Goal: Task Accomplishment & Management: Manage account settings

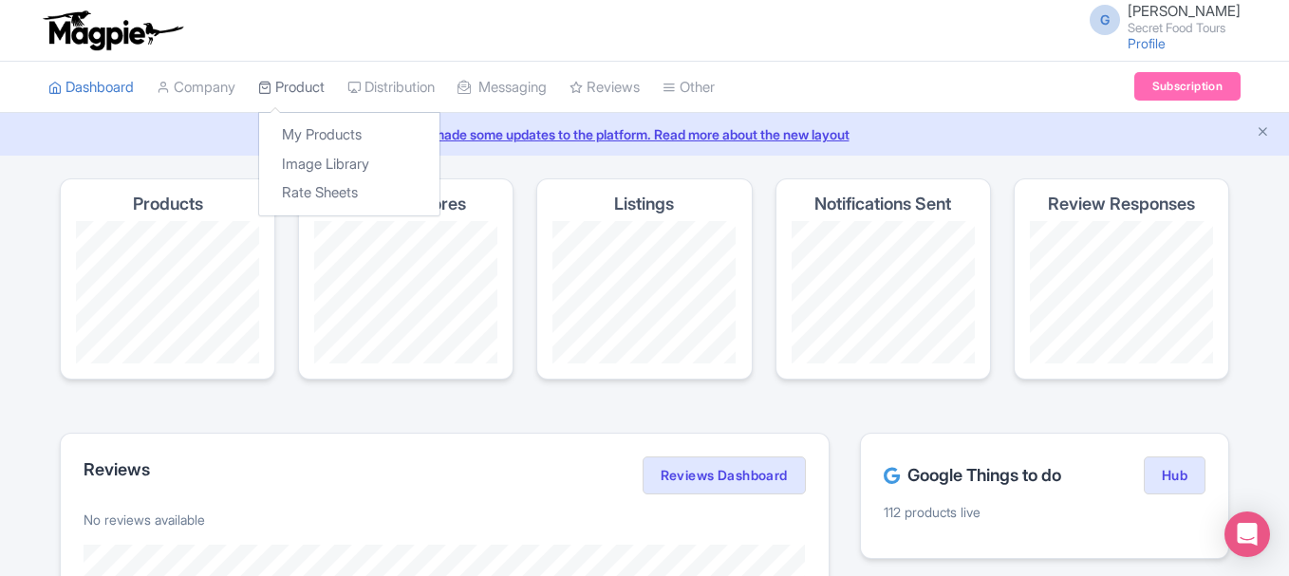
click at [321, 92] on link "Product" at bounding box center [291, 88] width 66 height 52
click at [329, 132] on link "My Products" at bounding box center [349, 135] width 180 height 29
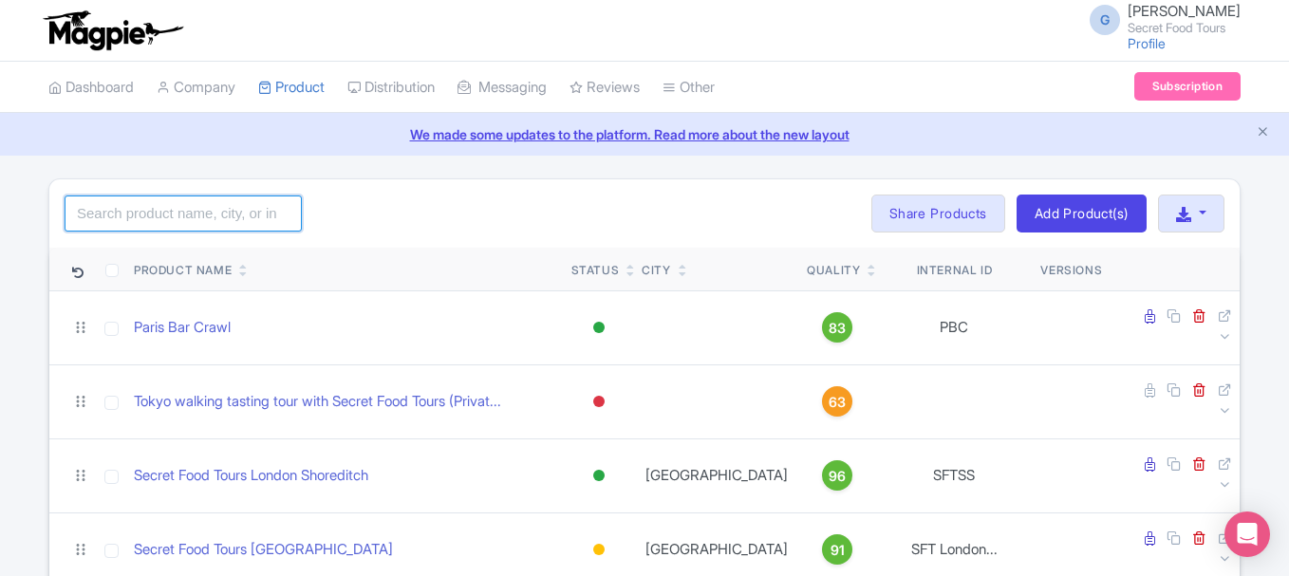
click at [245, 221] on input "search" at bounding box center [183, 214] width 237 height 36
type input "madrid"
click button "Search" at bounding box center [0, 0] width 0 height 0
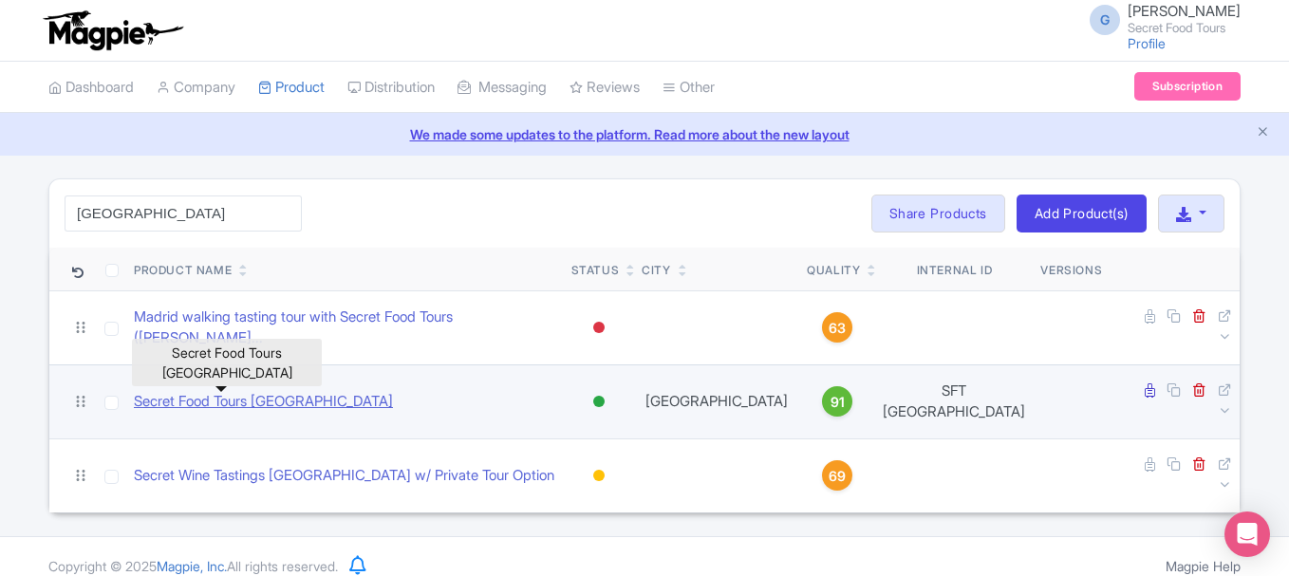
click at [256, 391] on link "Secret Food Tours [GEOGRAPHIC_DATA]" at bounding box center [263, 402] width 259 height 22
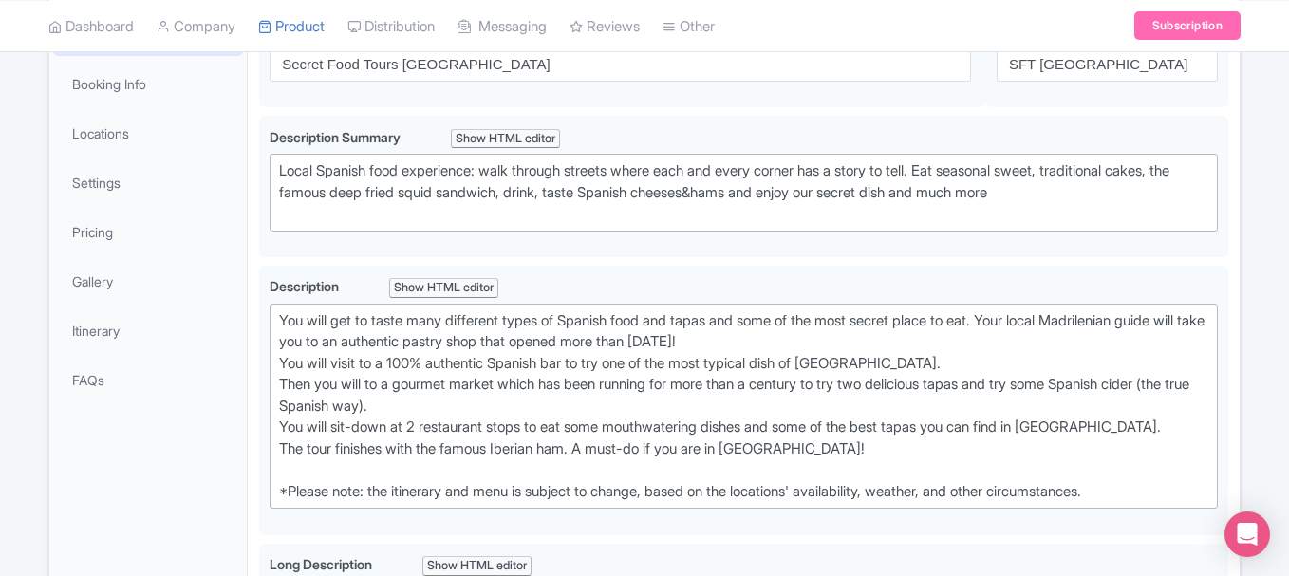
scroll to position [329, 0]
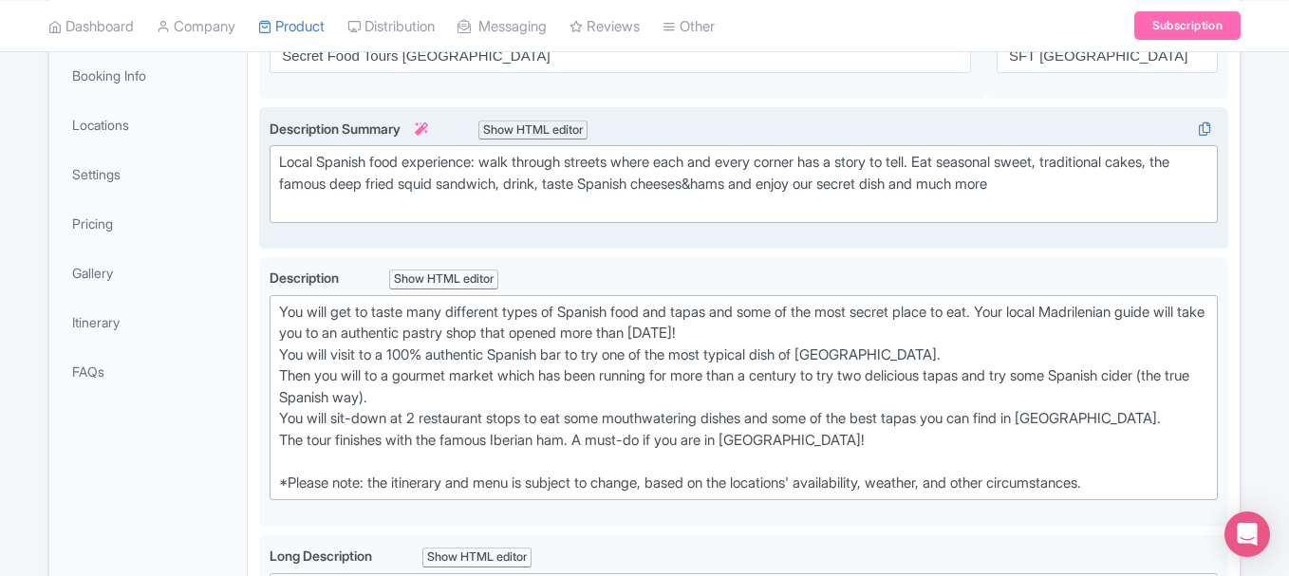
click at [748, 183] on div "Local Spanish food experience: walk through streets where each and every corner…" at bounding box center [744, 184] width 930 height 65
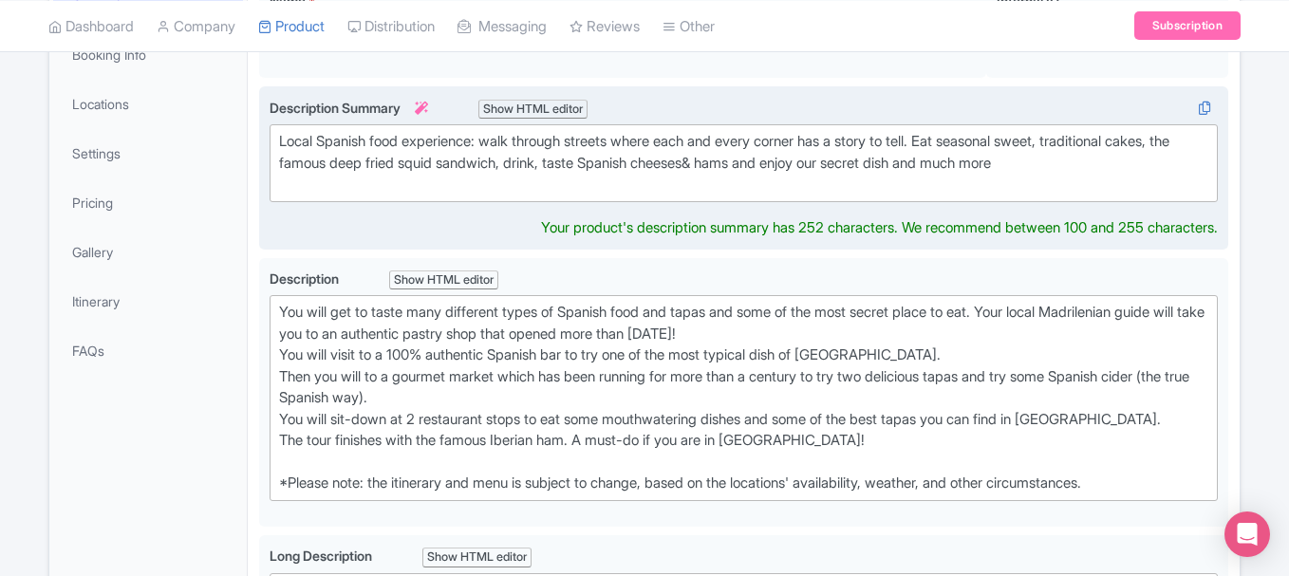
type trix-editor "<div>Local Spanish food experience: walk through streets where each and every c…"
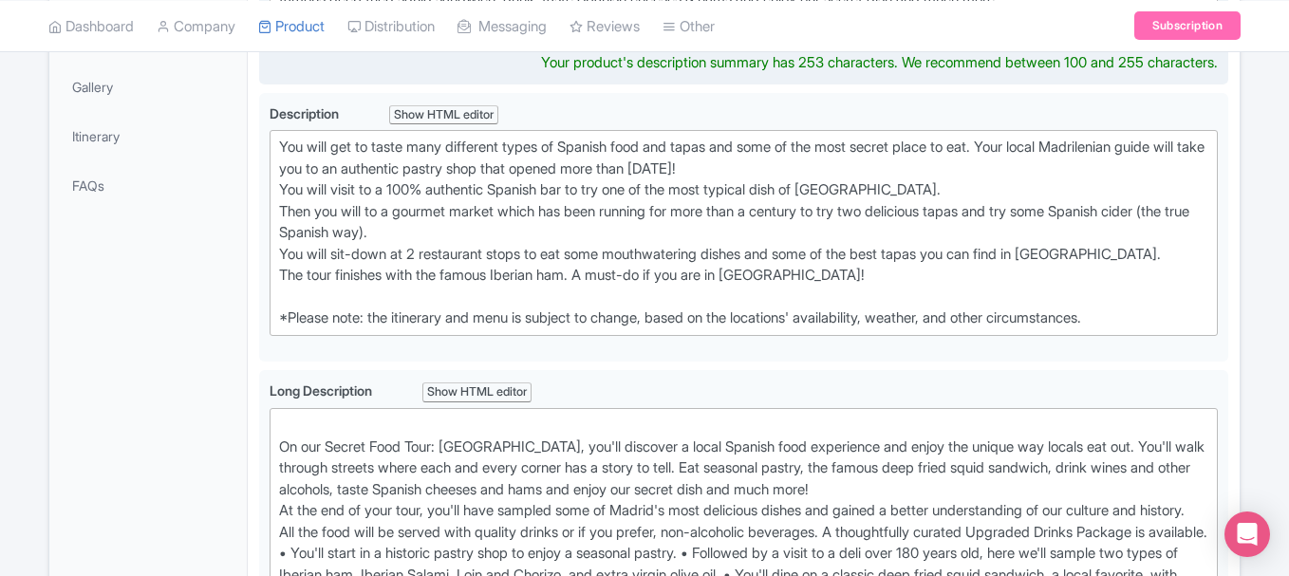
scroll to position [517, 0]
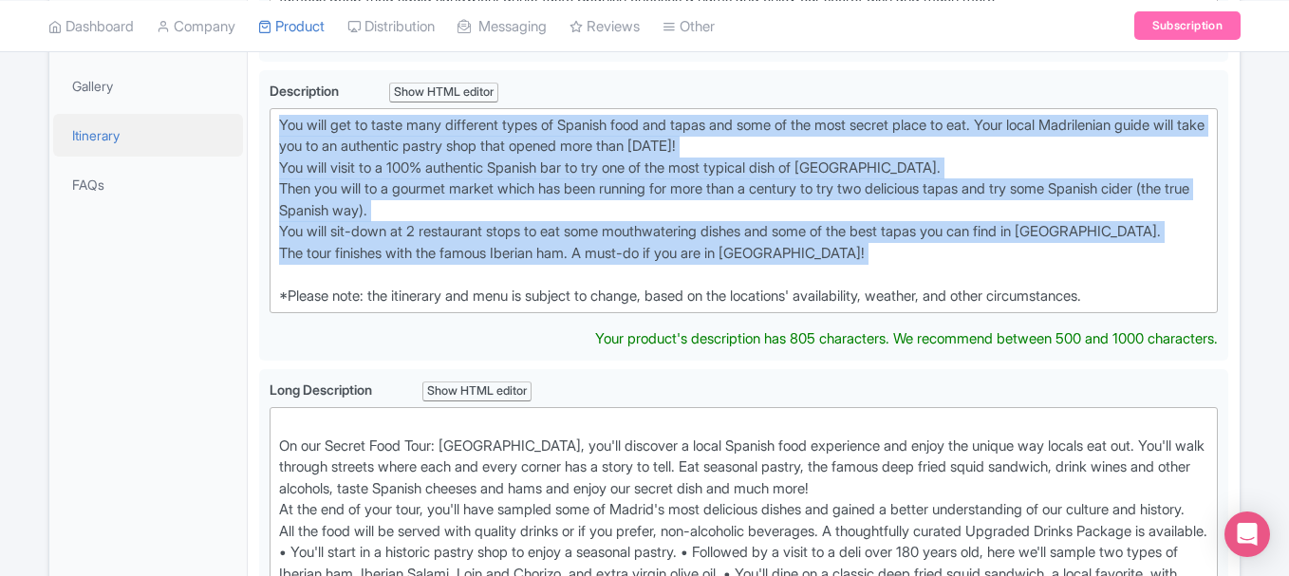
drag, startPoint x: 832, startPoint y: 280, endPoint x: 135, endPoint y: 114, distance: 716.5
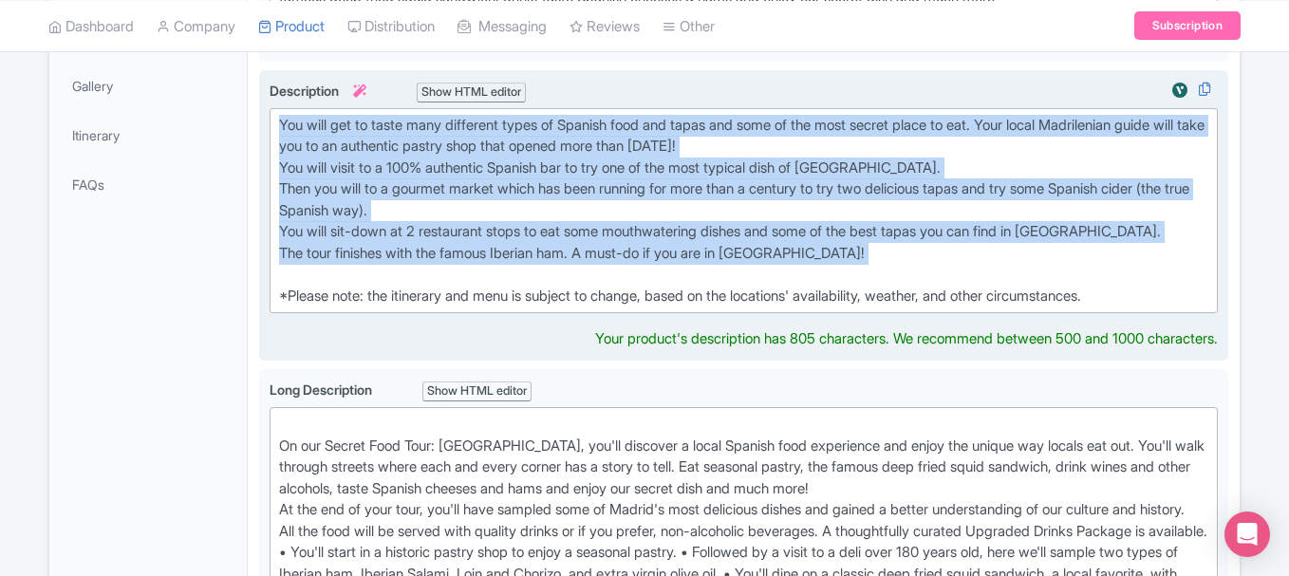
paste trix-editor "’ll begin at a deli that has been running for more than 190 years, where we’ll …"
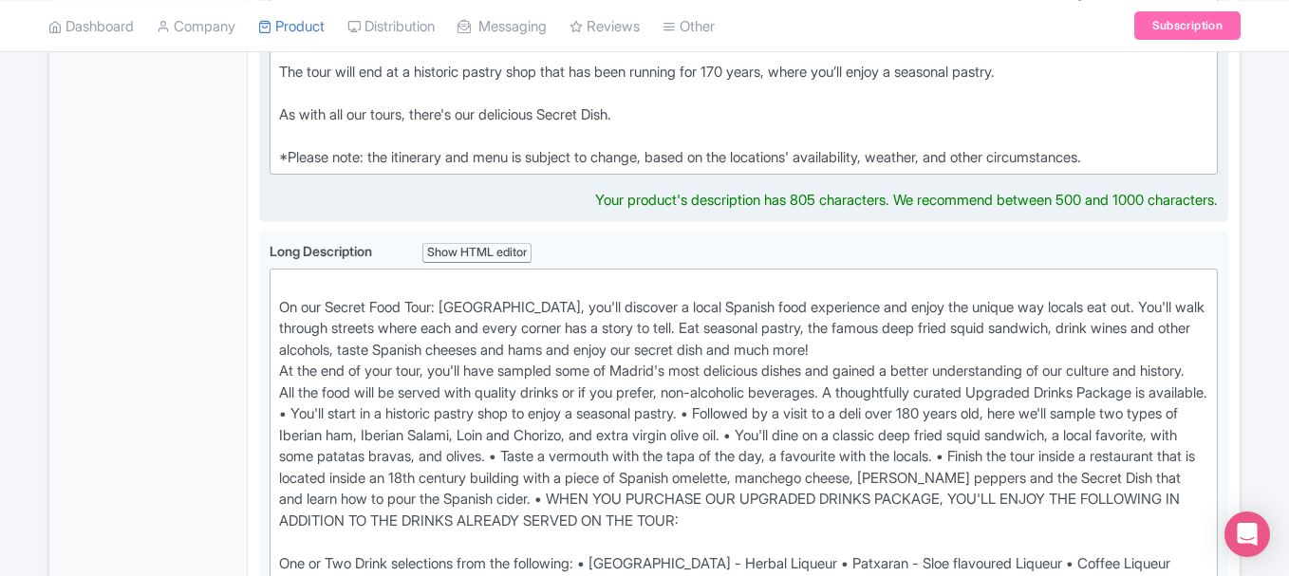
scroll to position [786, 0]
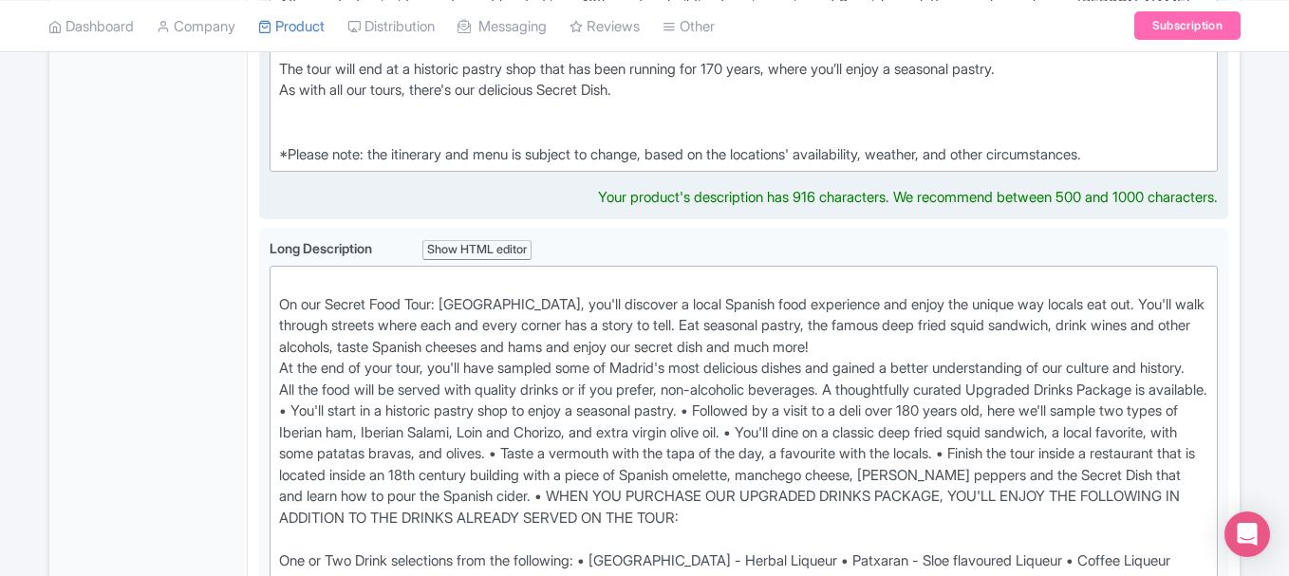
type trix-editor "<div>You’ll begin at a deli that has been running for more than 190 years, wher…"
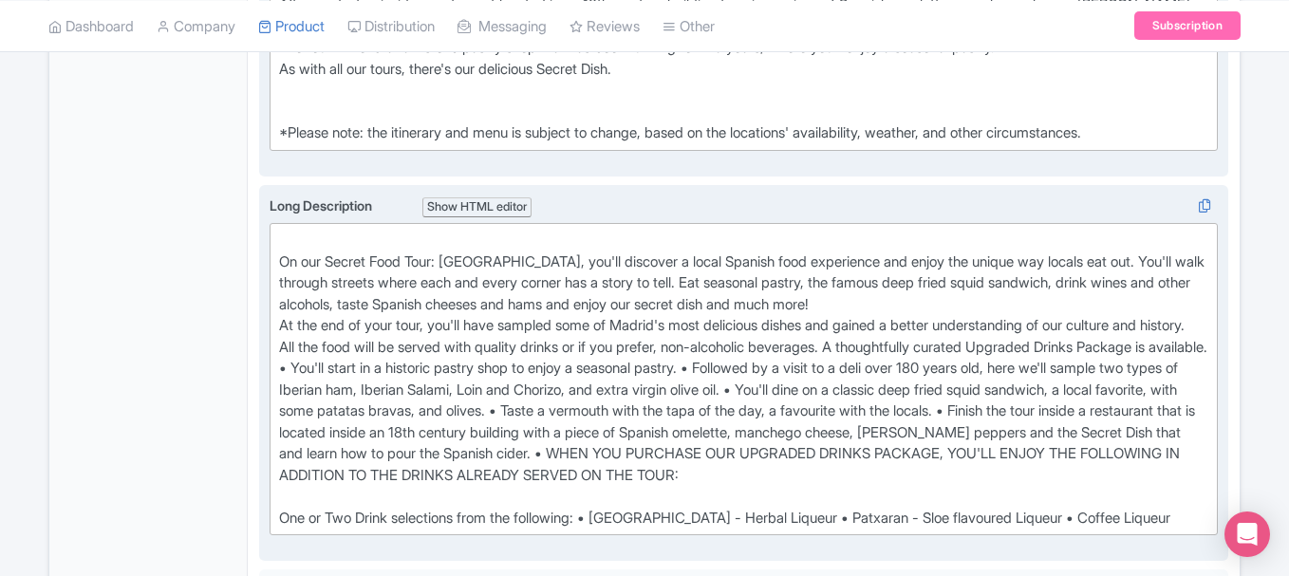
drag, startPoint x: 348, startPoint y: 411, endPoint x: 673, endPoint y: 447, distance: 327.7
click at [669, 447] on div "On our Secret Food Tour: Madrid, you'll discover a local Spanish food experienc…" at bounding box center [744, 379] width 930 height 299
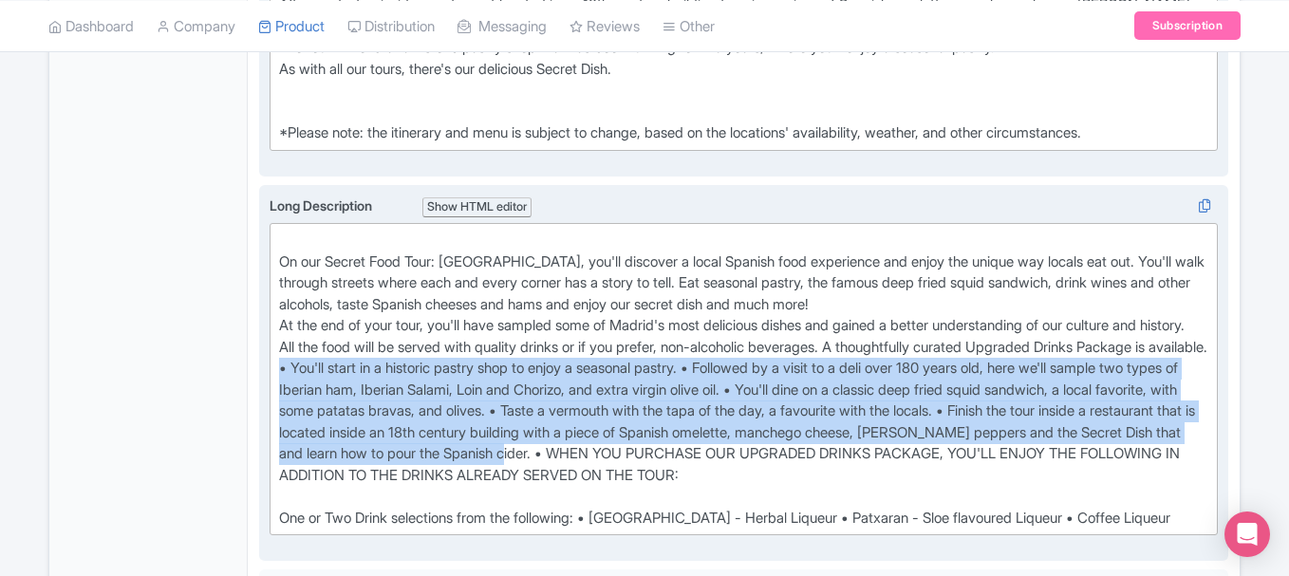
drag, startPoint x: 347, startPoint y: 392, endPoint x: 838, endPoint y: 475, distance: 498.8
click at [838, 475] on div "On our Secret Food Tour: Madrid, you'll discover a local Spanish food experienc…" at bounding box center [744, 379] width 930 height 299
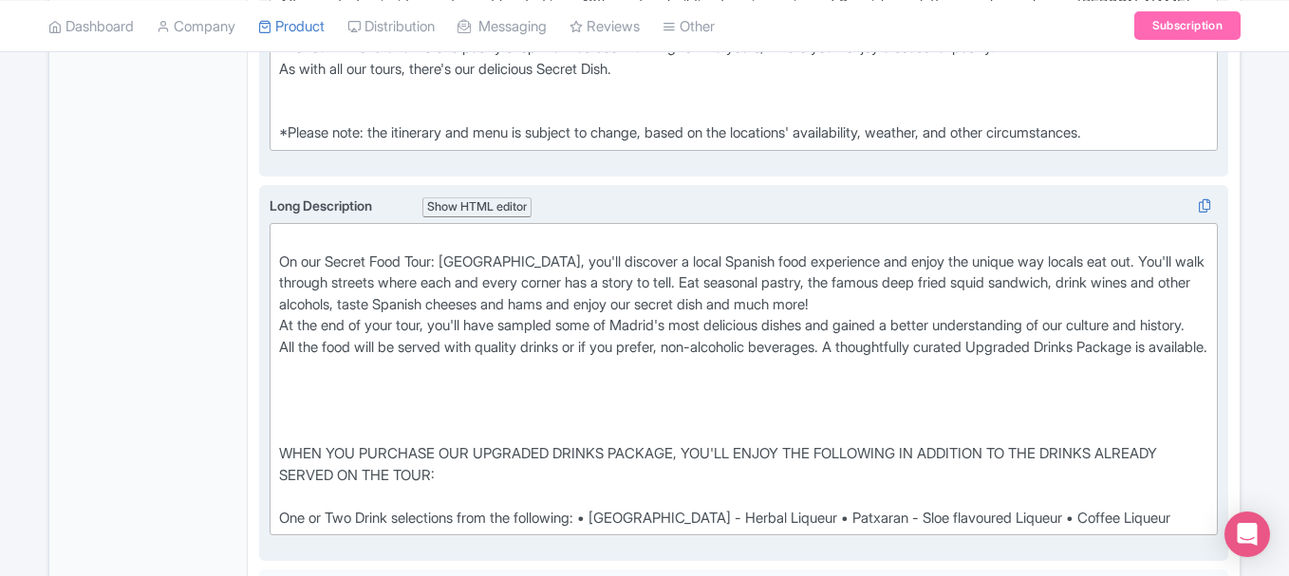
paste trix-editor "You’ll begin at a deli that has been running for more than 190 years, where we’…"
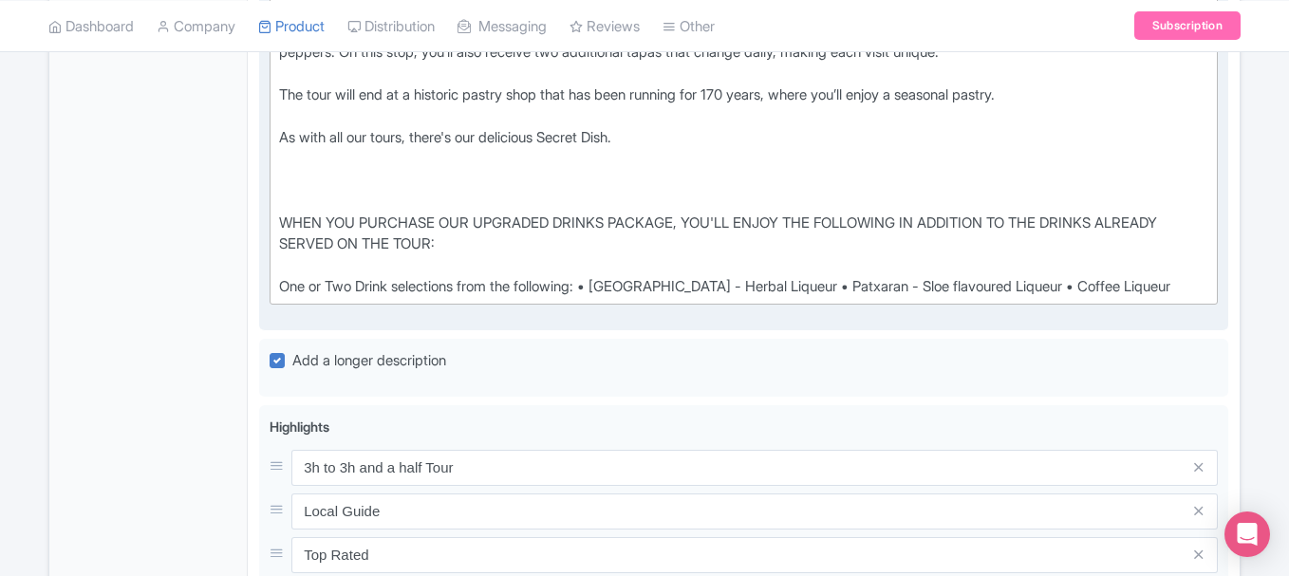
scroll to position [1296, 0]
click at [606, 297] on div "WHEN YOU PURCHASE OUR UPGRADED DRINKS PACKAGE, YOU'LL ENJOY THE FOLLOWING IN AD…" at bounding box center [744, 222] width 930 height 150
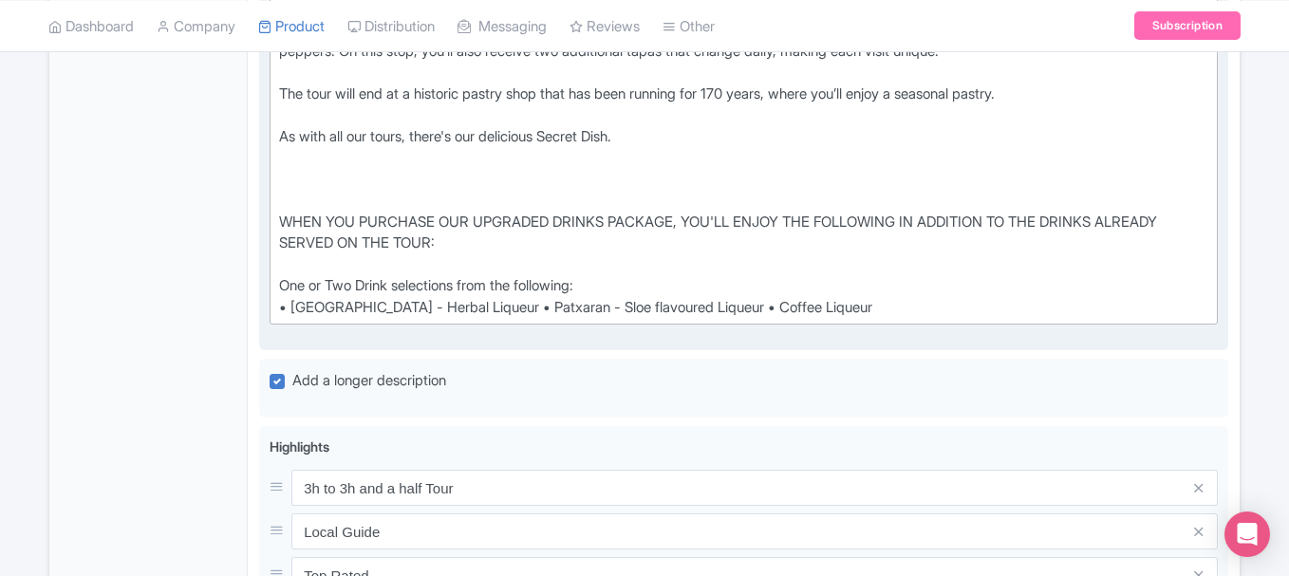
click at [685, 318] on div "WHEN YOU PURCHASE OUR UPGRADED DRINKS PACKAGE, YOU'LL ENJOY THE FOLLOWING IN AD…" at bounding box center [744, 232] width 930 height 171
drag, startPoint x: 685, startPoint y: 346, endPoint x: 828, endPoint y: 344, distance: 143.4
click at [828, 318] on div "WHEN YOU PURCHASE OUR UPGRADED DRINKS PACKAGE, YOU'LL ENJOY THE FOLLOWING IN AD…" at bounding box center [744, 232] width 930 height 171
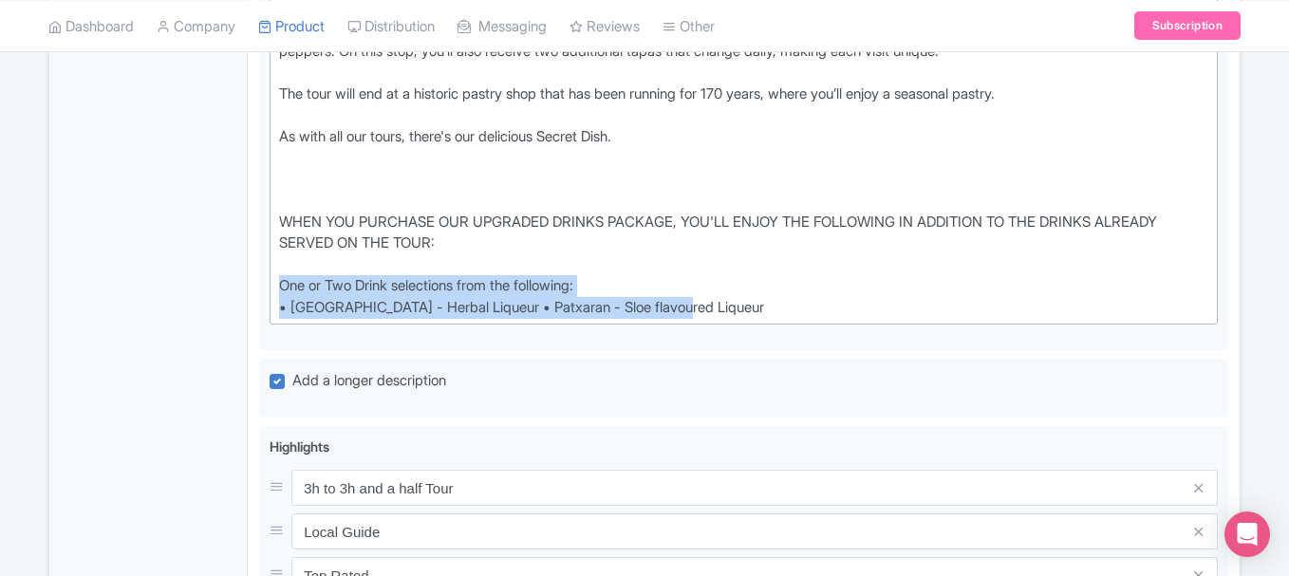
drag, startPoint x: 744, startPoint y: 343, endPoint x: 199, endPoint y: 330, distance: 544.2
click at [199, 330] on div "General Booking Info Locations Settings Pricing Gallery Itinerary FAQs Secret F…" at bounding box center [644, 212] width 1191 height 2379
paste trix-editor "<div><br>On our Secret Food Tour: Madrid, you'll discover a local Spanish food …"
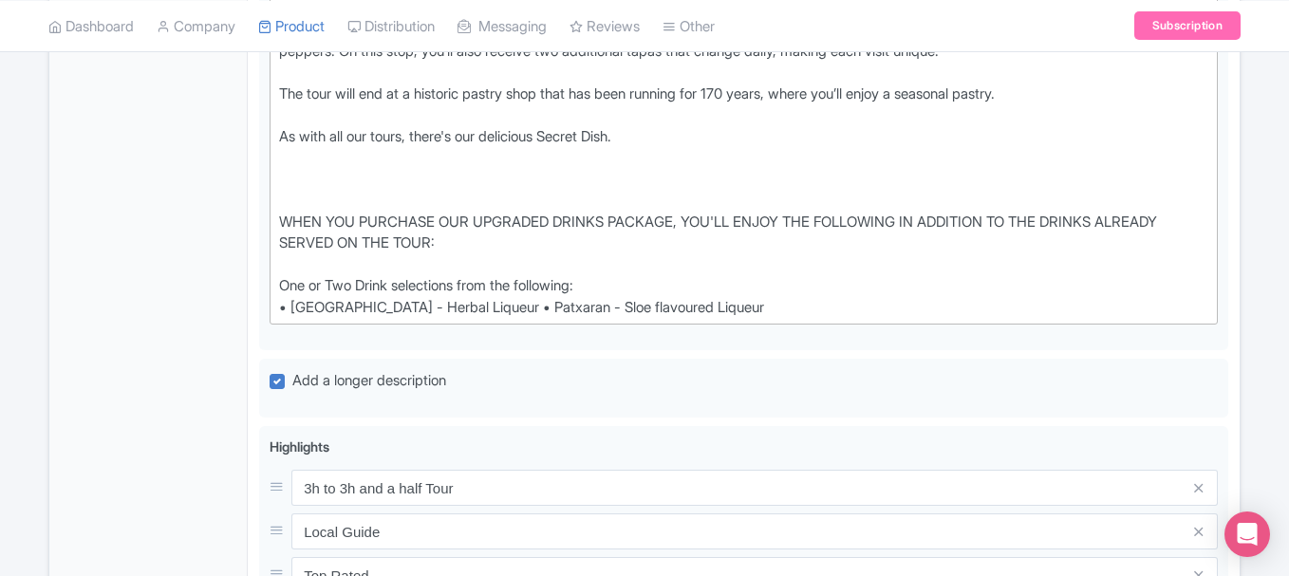
type trix-editor "<div><br>On our Secret Food Tour: Madrid, you'll discover a local Spanish food …"
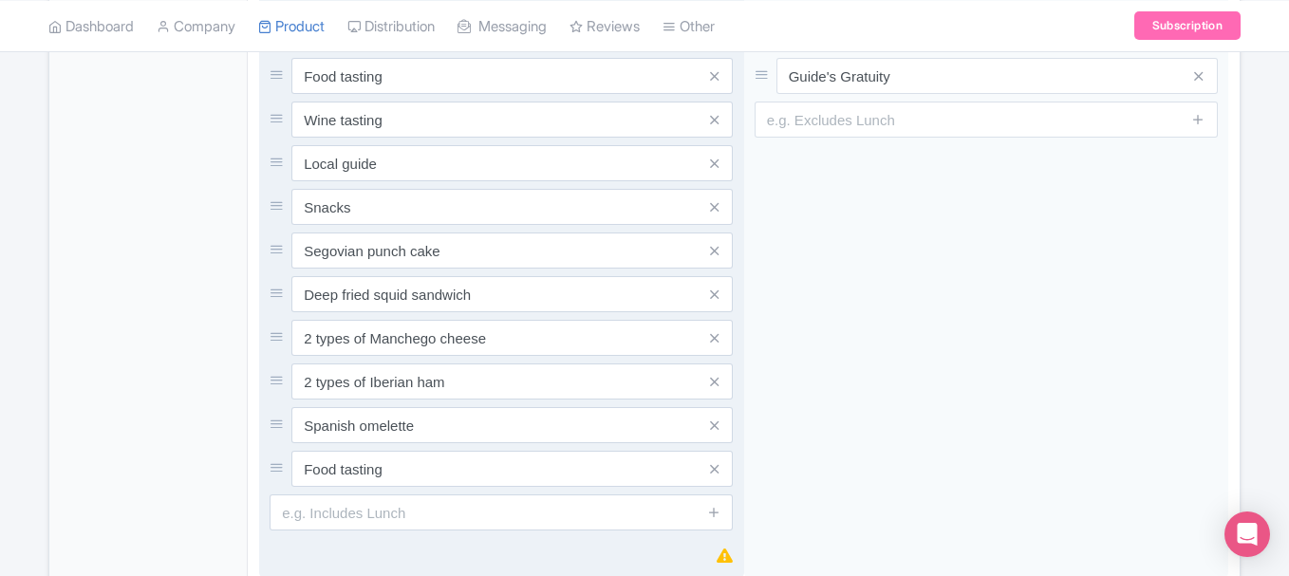
scroll to position [2056, 0]
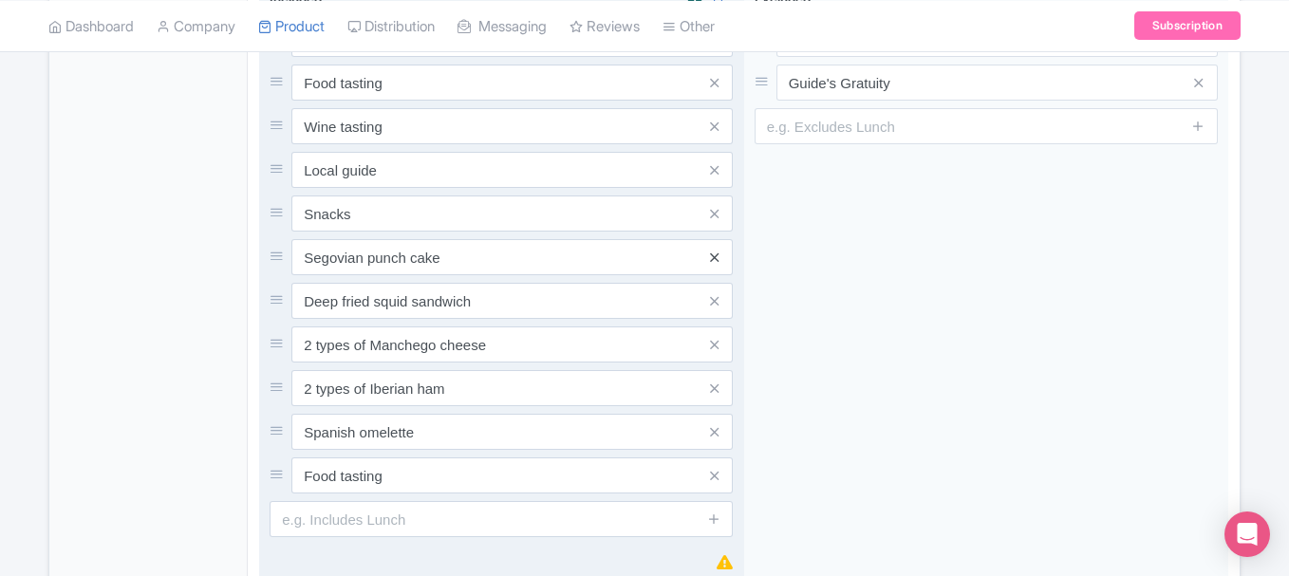
click at [715, 265] on icon at bounding box center [714, 258] width 9 height 14
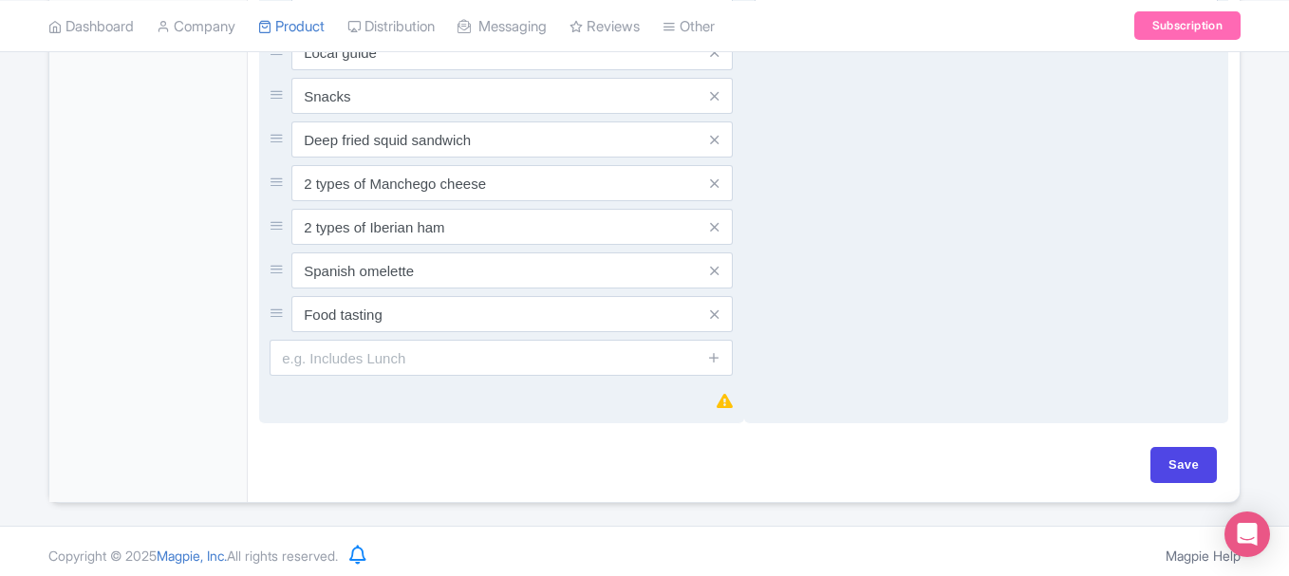
scroll to position [2225, 0]
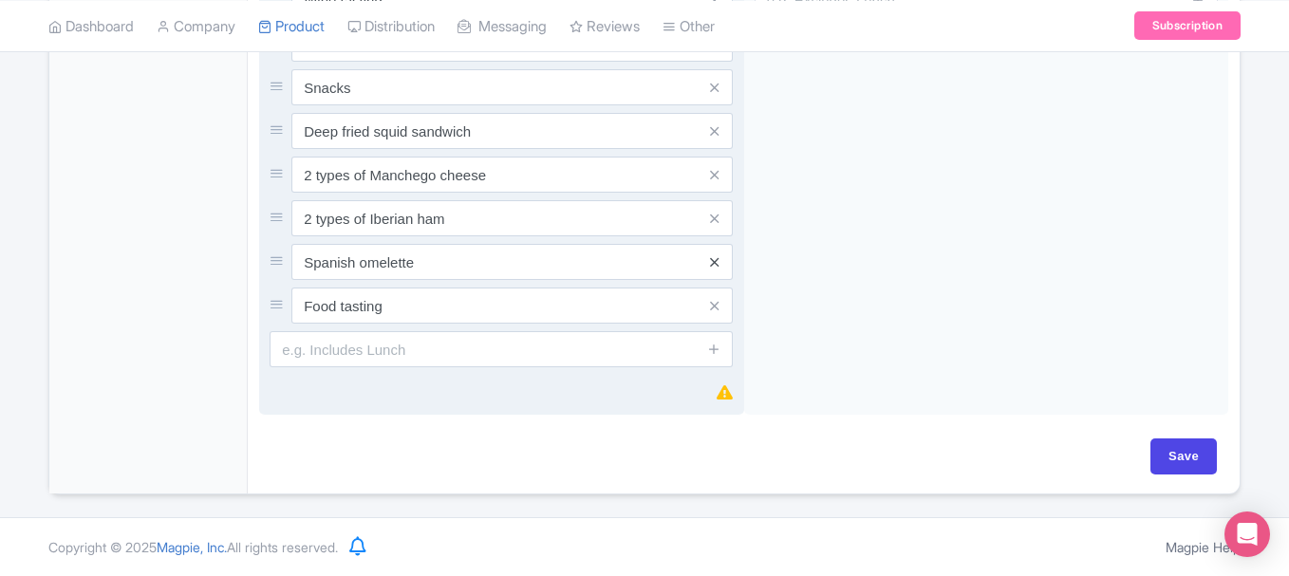
click at [712, 255] on icon at bounding box center [714, 262] width 9 height 14
click at [715, 259] on icon at bounding box center [714, 262] width 9 height 14
click at [714, 226] on link at bounding box center [714, 219] width 9 height 22
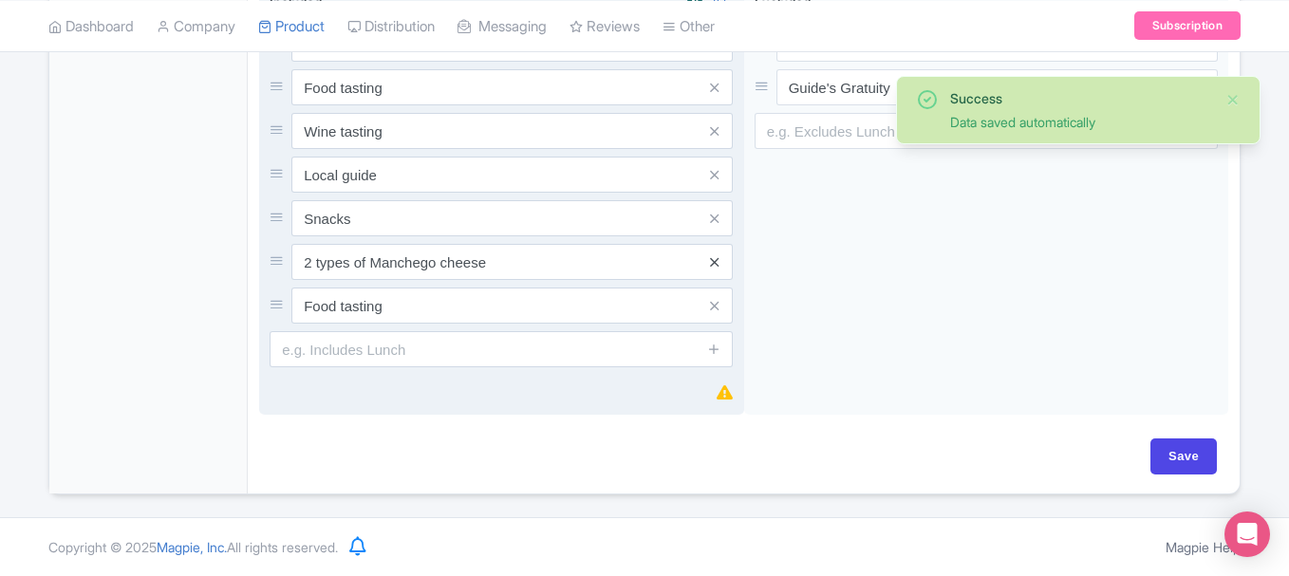
click at [718, 255] on icon at bounding box center [714, 262] width 9 height 14
click at [718, 260] on icon at bounding box center [714, 262] width 9 height 14
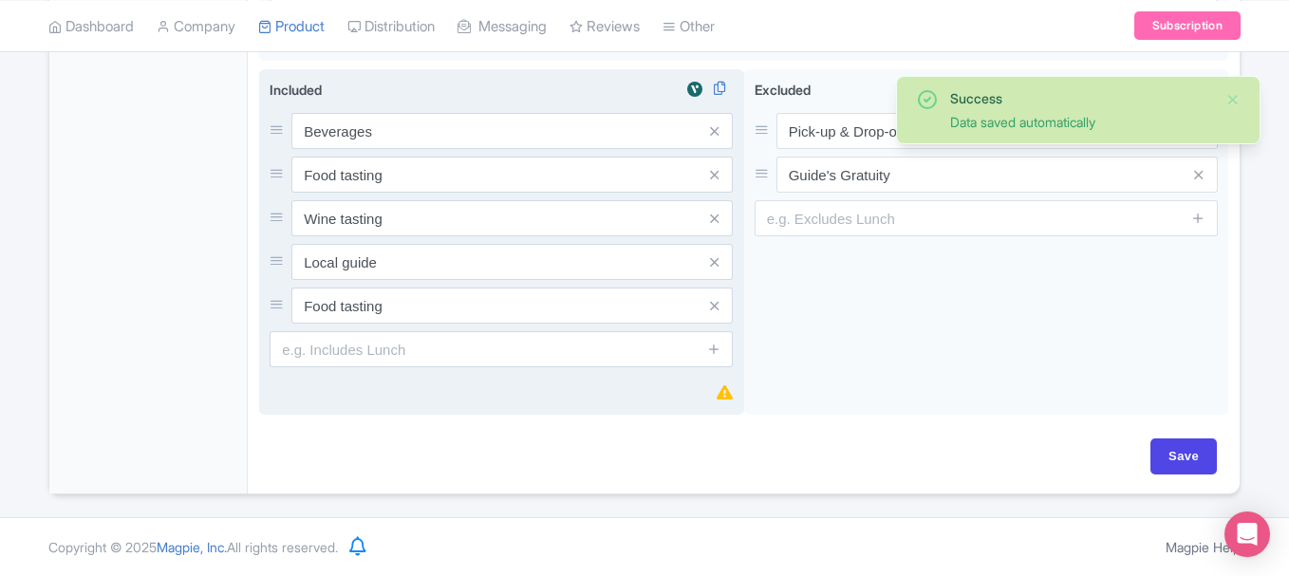
scroll to position [2006, 0]
click at [1172, 458] on input "Save" at bounding box center [1184, 457] width 66 height 36
type input "Saving..."
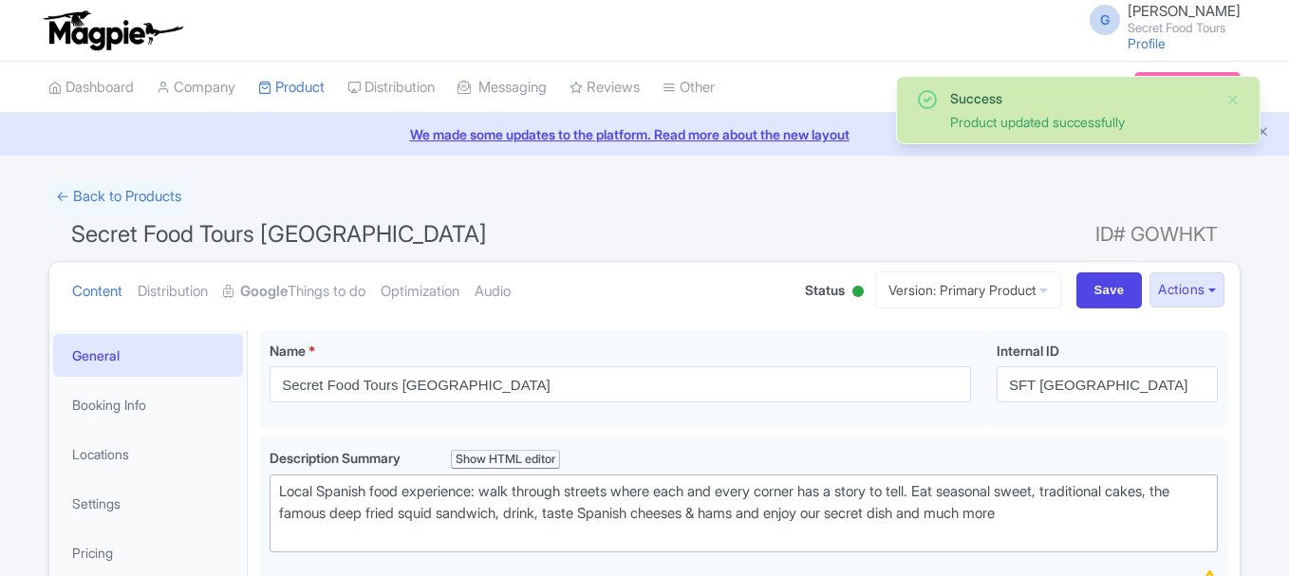
scroll to position [330, 0]
